Goal: Information Seeking & Learning: Check status

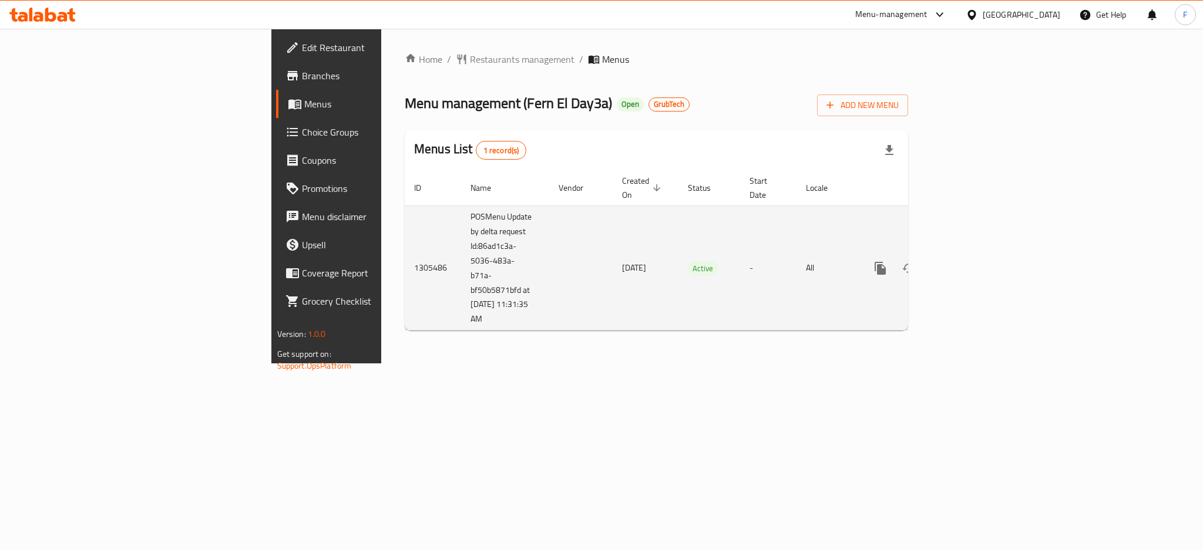
drag, startPoint x: 352, startPoint y: 312, endPoint x: 285, endPoint y: 234, distance: 103.3
click at [461, 234] on td "POSMenu Update by delta request Id:86ad1c3a-5036-483a-b71a-bf50b5871bfd at [DAT…" at bounding box center [505, 268] width 88 height 125
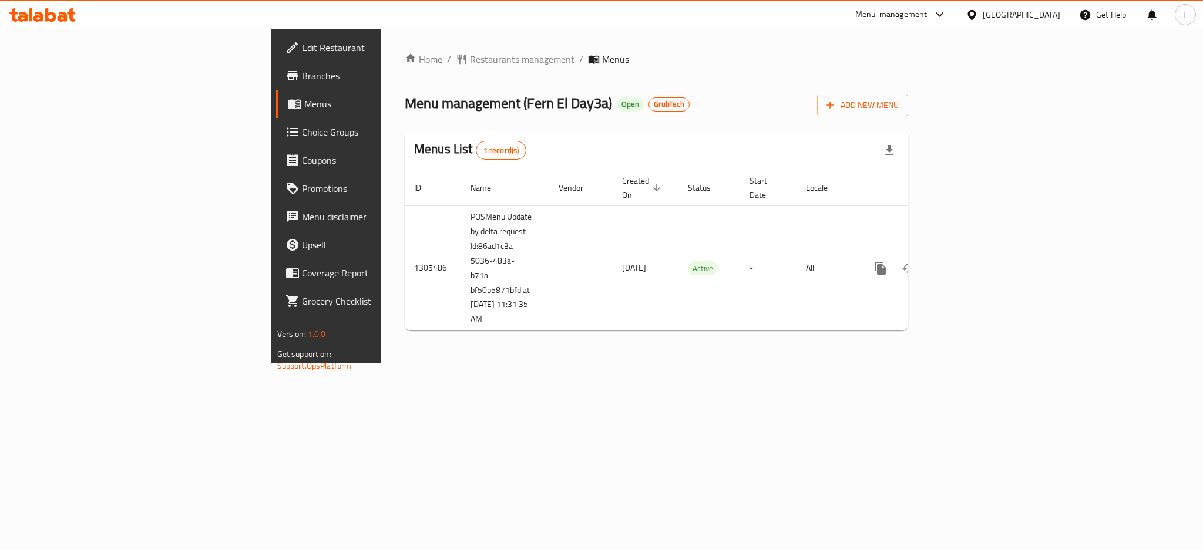
copy td "Id:86ad1c3a-5036-483a-b71a-bf50b5871bfd at [DATE] 11:31:35 AM"
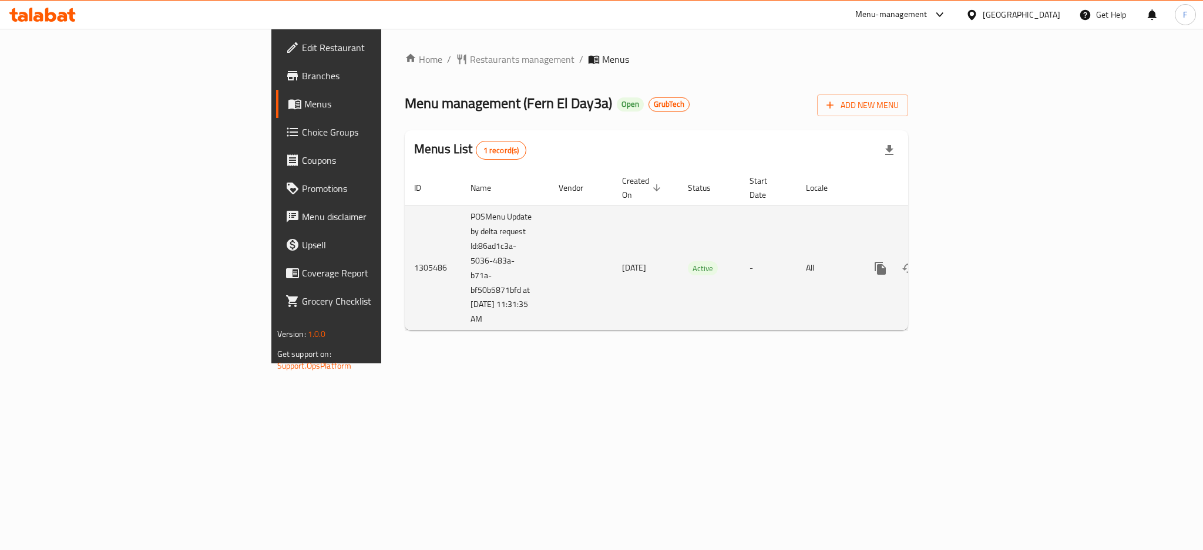
click at [970, 263] on icon "enhanced table" at bounding box center [965, 268] width 11 height 11
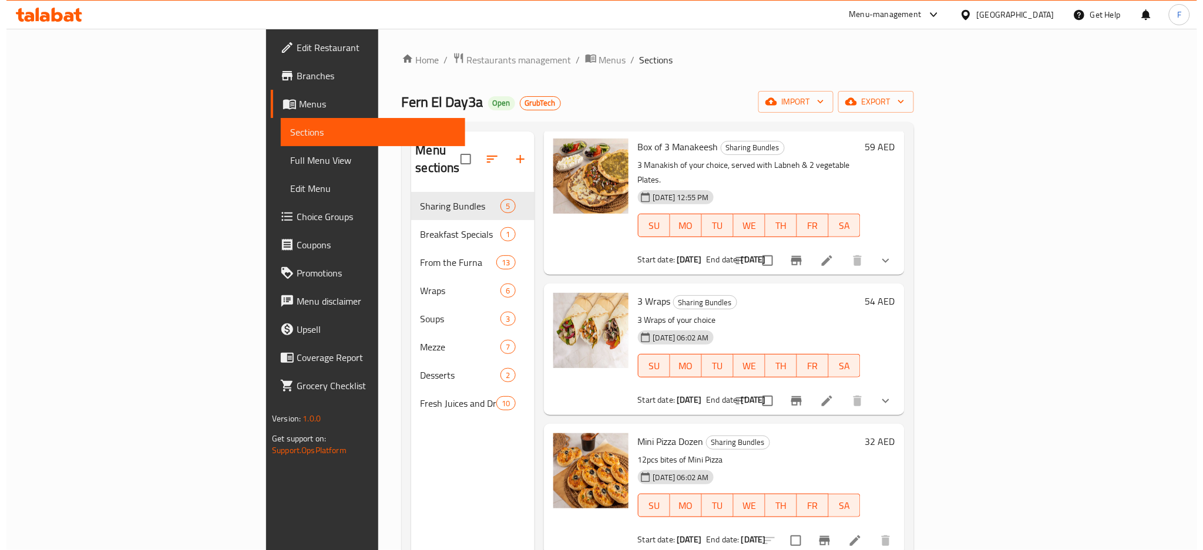
scroll to position [64, 0]
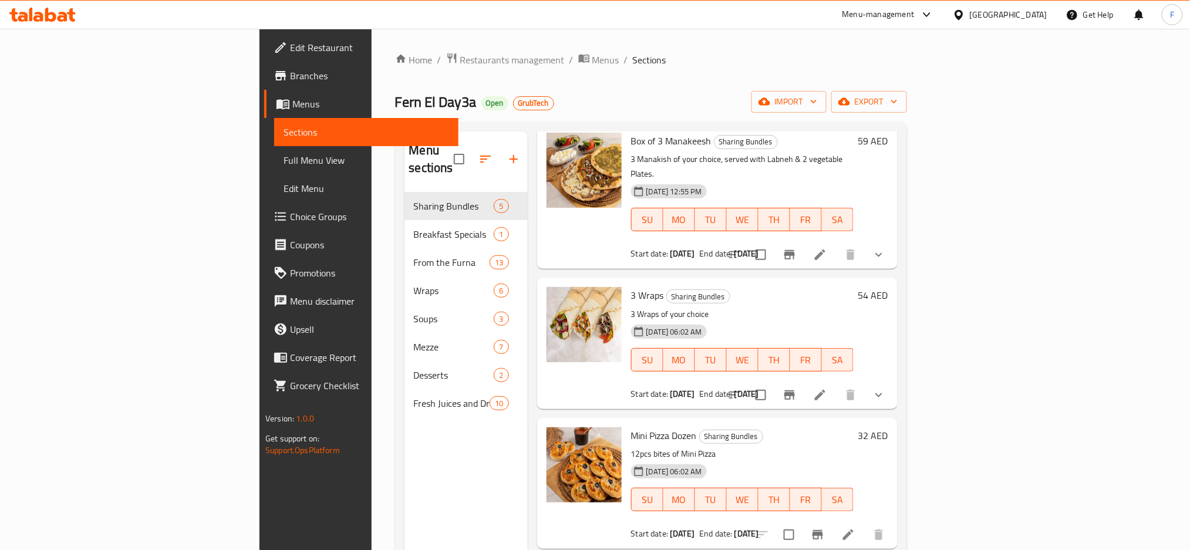
click at [284, 159] on span "Full Menu View" at bounding box center [367, 160] width 166 height 14
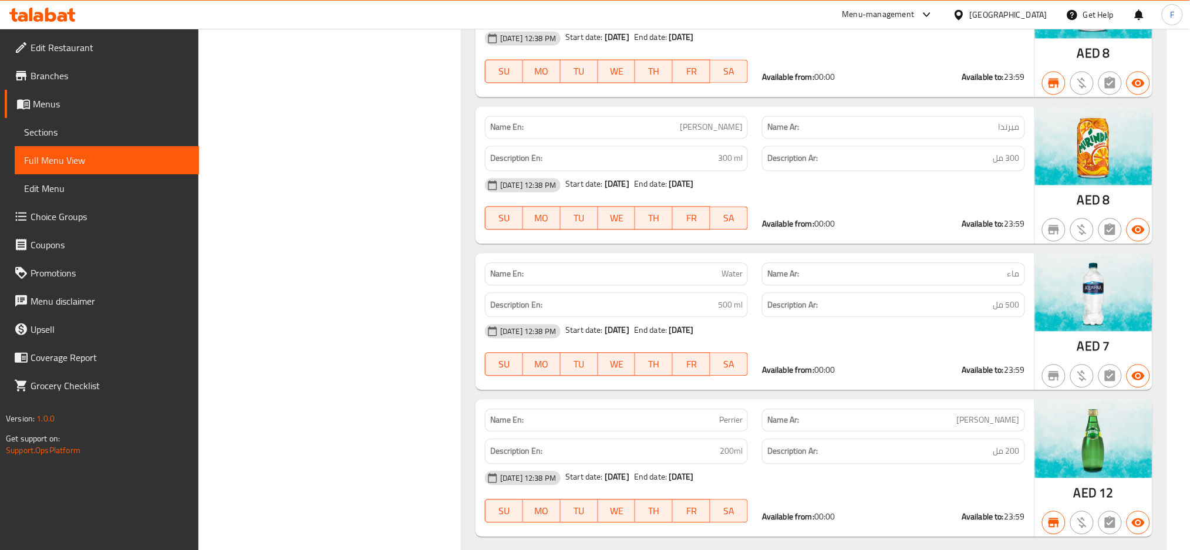
scroll to position [8933, 0]
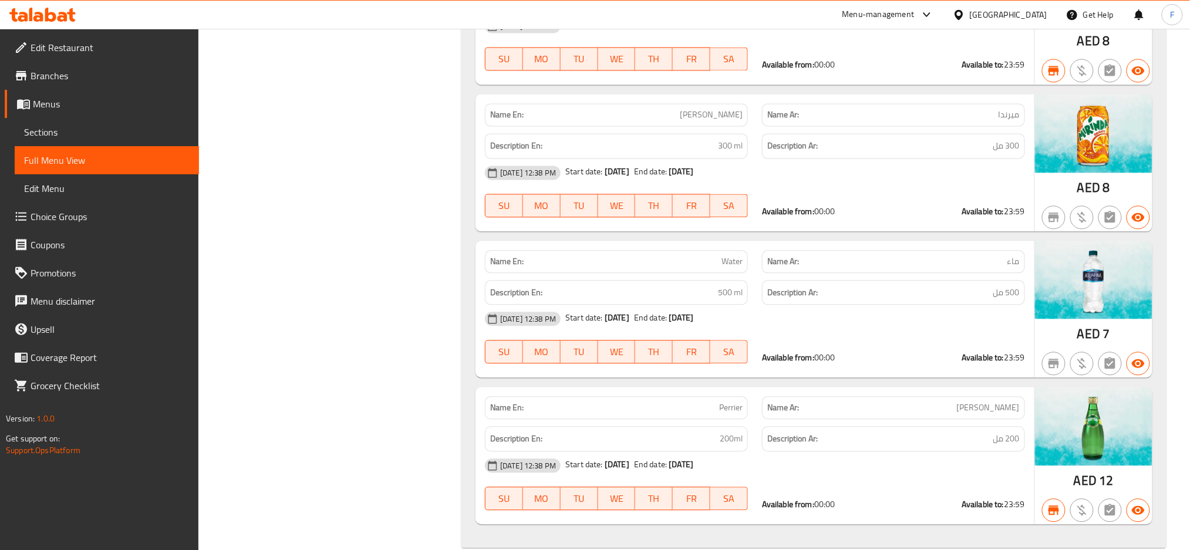
click at [68, 78] on span "Branches" at bounding box center [110, 76] width 159 height 14
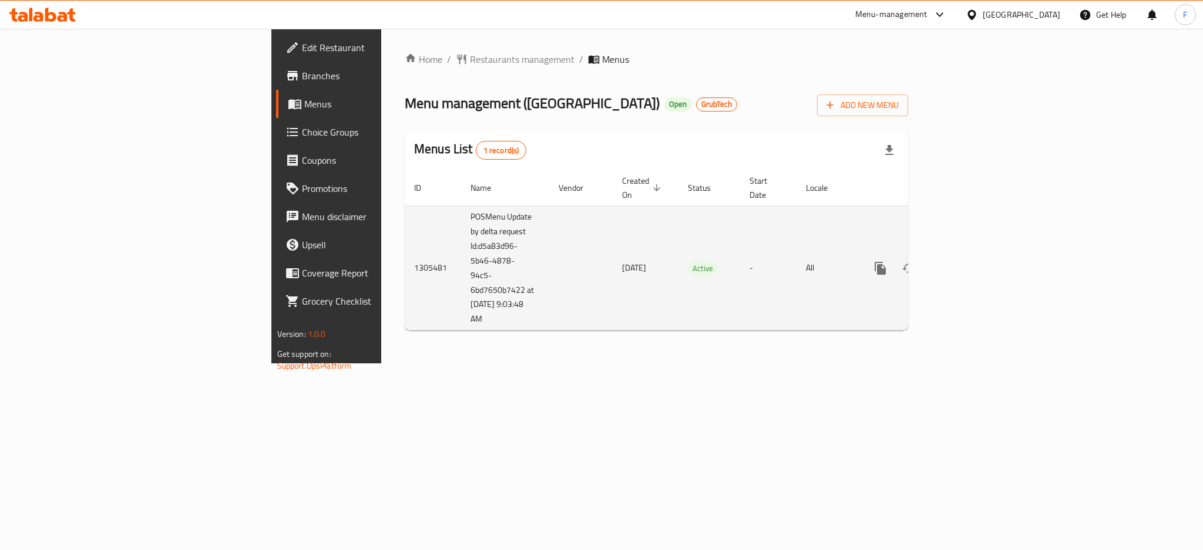
drag, startPoint x: 320, startPoint y: 289, endPoint x: 282, endPoint y: 238, distance: 63.3
click at [461, 238] on td "POSMenu Update by delta request Id:d5a83d96-5b46-4878-94c5-6bd7650b7422 at [DAT…" at bounding box center [505, 268] width 88 height 125
copy td "Id:d5a83d96-5b46-4878-94c5-6bd7650b7422 at [DATE] 9:03:48 AM"
click at [972, 261] on icon "enhanced table" at bounding box center [965, 268] width 14 height 14
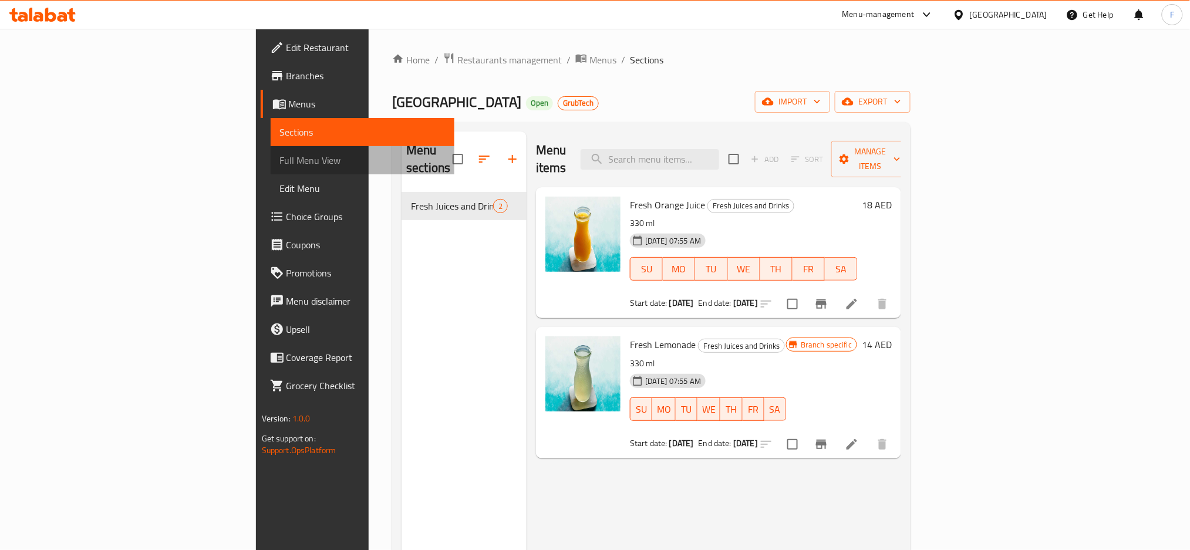
click at [280, 166] on span "Full Menu View" at bounding box center [363, 160] width 166 height 14
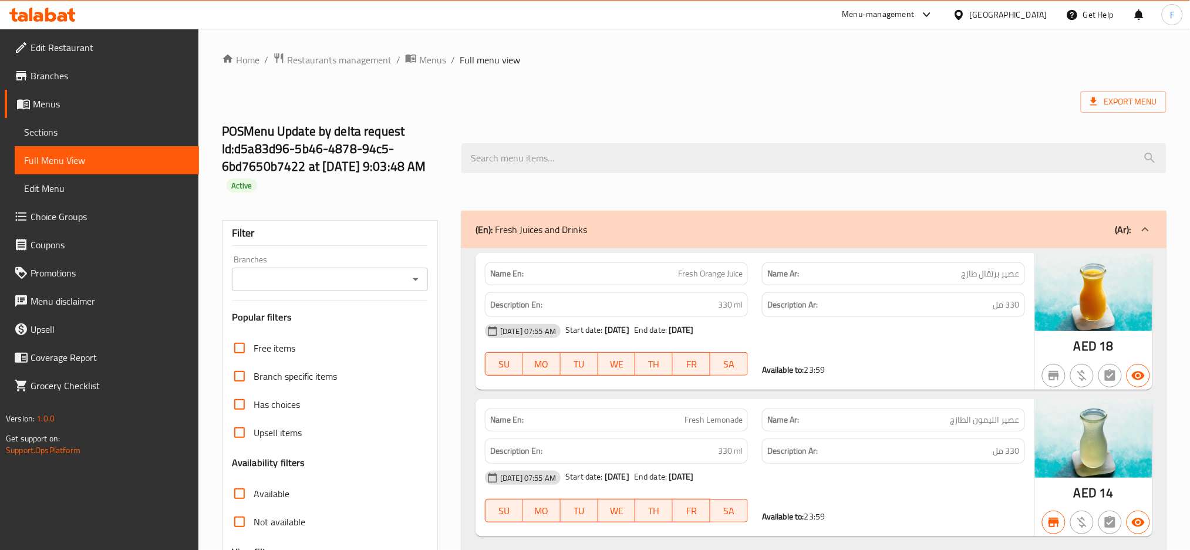
click at [94, 125] on span "Sections" at bounding box center [107, 132] width 166 height 14
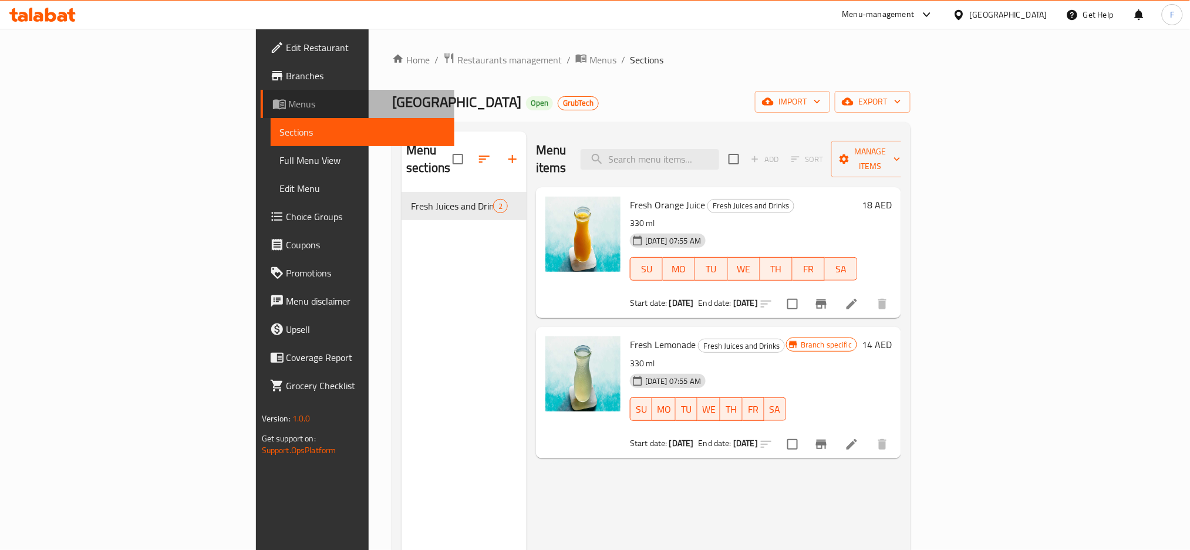
click at [289, 99] on span "Menus" at bounding box center [367, 104] width 157 height 14
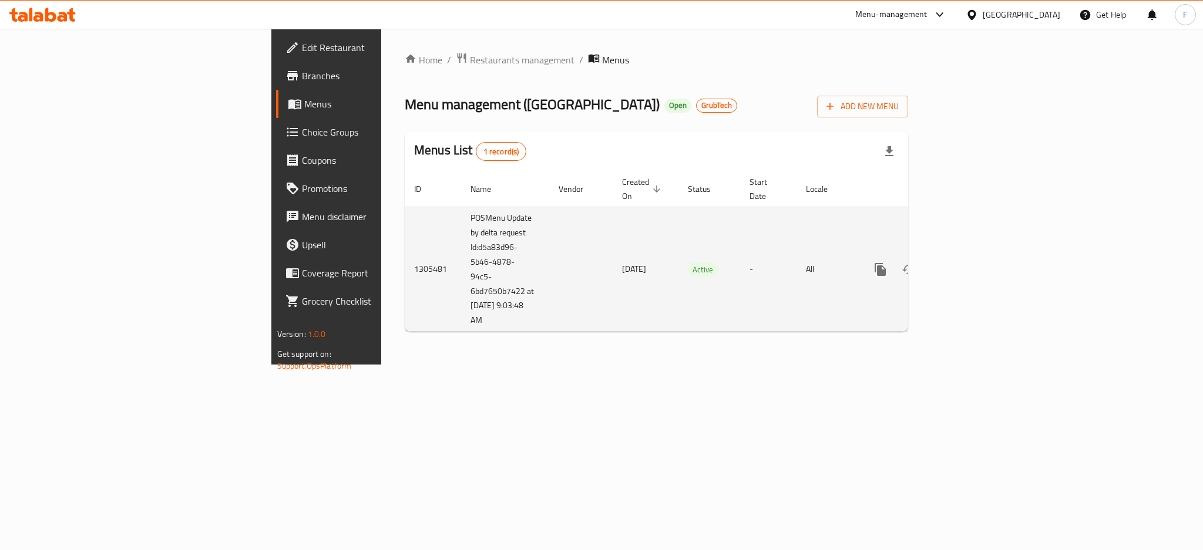
drag, startPoint x: 318, startPoint y: 282, endPoint x: 280, endPoint y: 237, distance: 58.8
click at [461, 237] on td "POSMenu Update by delta request Id:d5a83d96-5b46-4878-94c5-6bd7650b7422 at [DAT…" at bounding box center [505, 269] width 88 height 125
copy td "Id:d5a83d96-5b46-4878-94c5-6bd7650b7422 at [DATE] 9:03:48 AM"
click at [972, 263] on icon "enhanced table" at bounding box center [965, 270] width 14 height 14
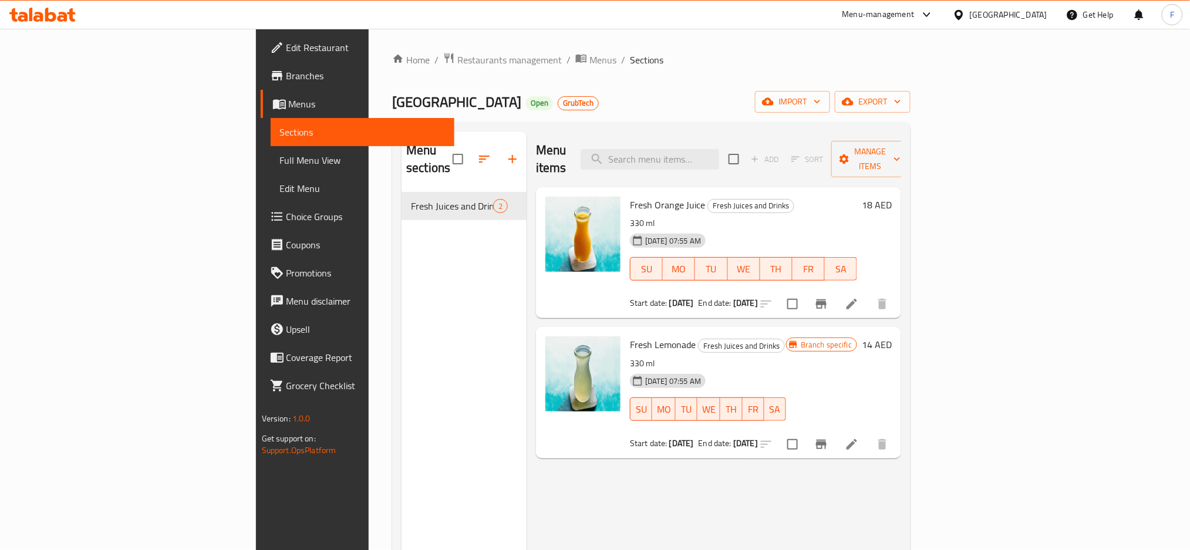
click at [287, 72] on span "Branches" at bounding box center [366, 76] width 159 height 14
